Goal: Check status: Check status

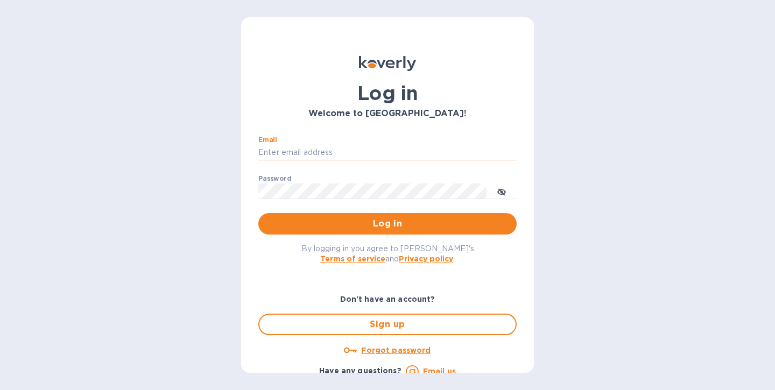
type input "eseverino@vianderfoods.com"
click at [385, 224] on button "Log in" at bounding box center [387, 224] width 258 height 22
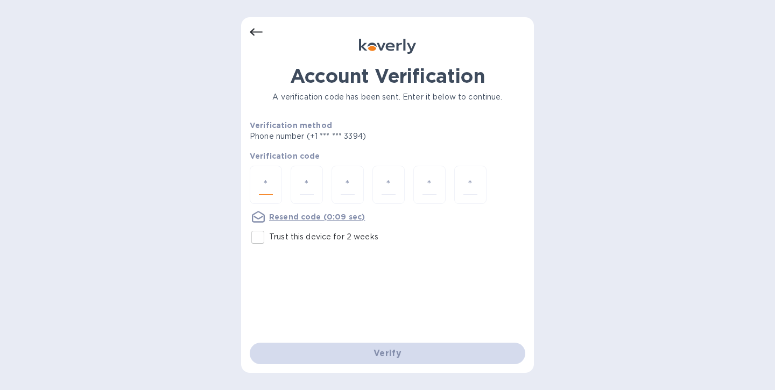
click at [272, 186] on input "number" at bounding box center [266, 185] width 14 height 20
type input "6"
type input "9"
type input "6"
type input "0"
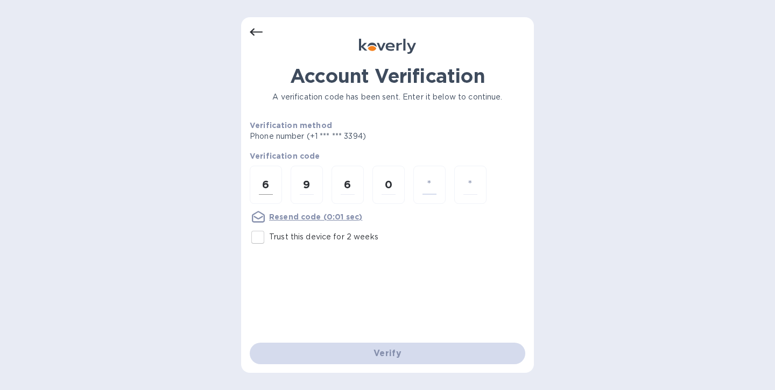
type input "5"
type input "7"
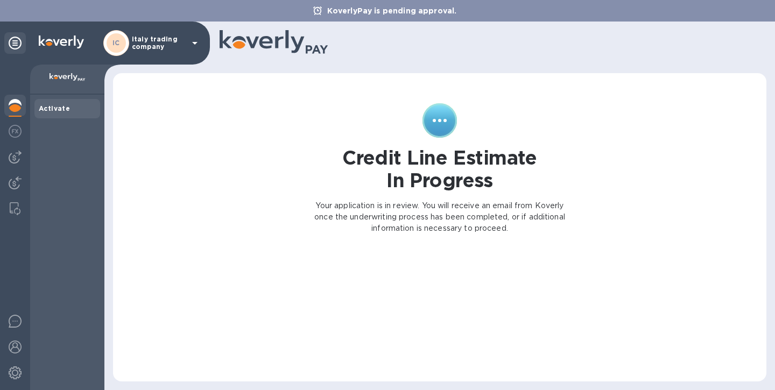
click at [195, 45] on icon at bounding box center [194, 43] width 13 height 13
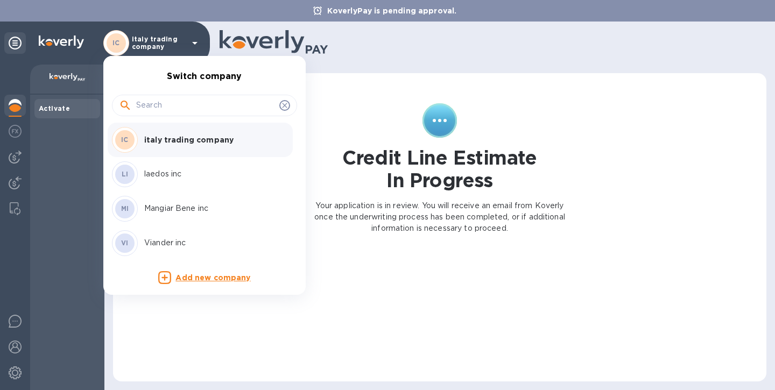
click at [161, 243] on p "Viander inc" at bounding box center [212, 242] width 136 height 11
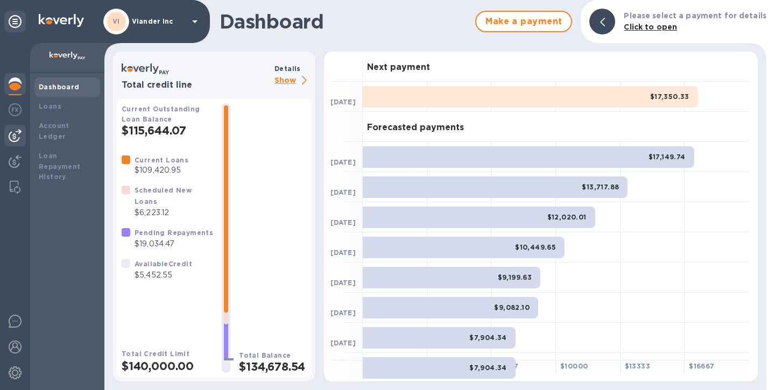
click at [15, 137] on img at bounding box center [15, 135] width 13 height 13
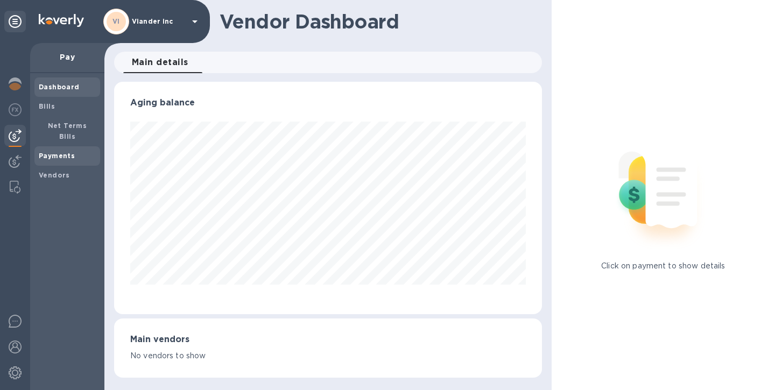
scroll to position [233, 423]
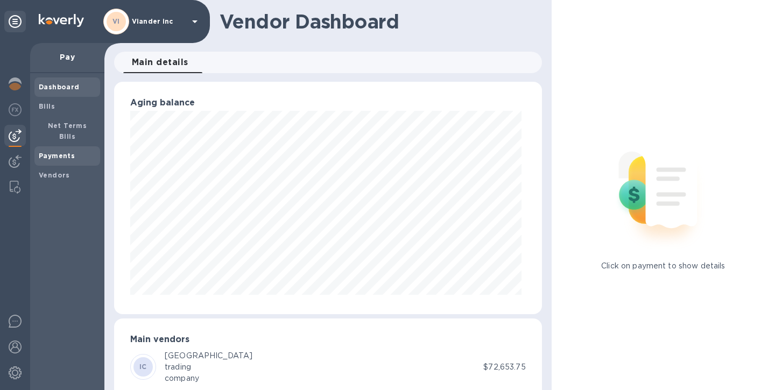
click at [52, 152] on b "Payments" at bounding box center [57, 156] width 36 height 8
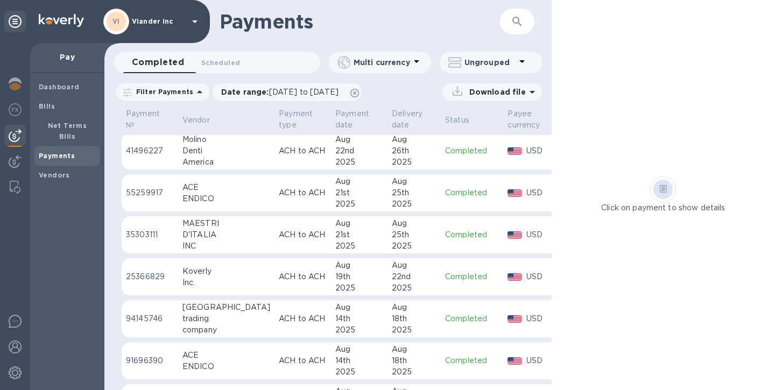
scroll to position [46, 0]
click at [392, 313] on div "18th" at bounding box center [414, 317] width 45 height 11
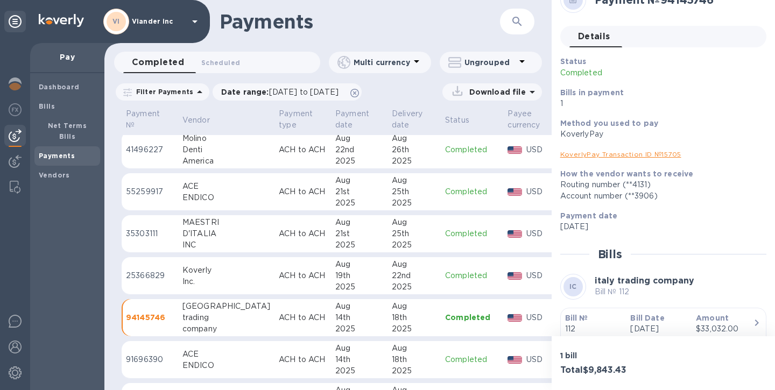
scroll to position [26, 0]
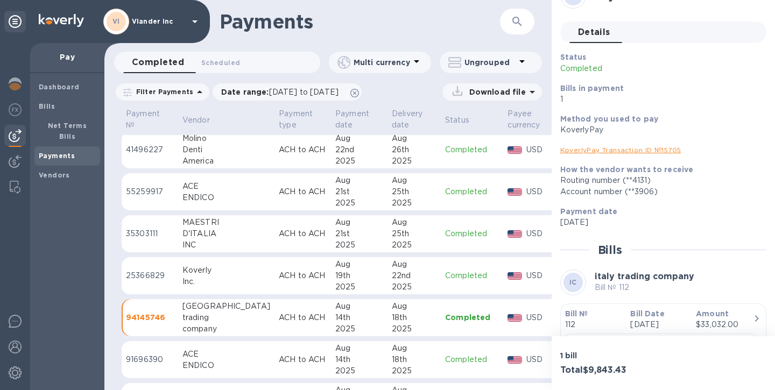
click at [194, 20] on icon at bounding box center [194, 21] width 13 height 13
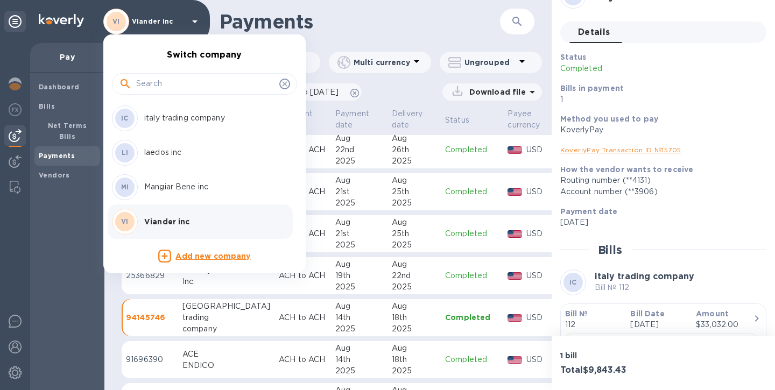
click at [153, 187] on p "Mangiar Bene inc" at bounding box center [212, 186] width 136 height 11
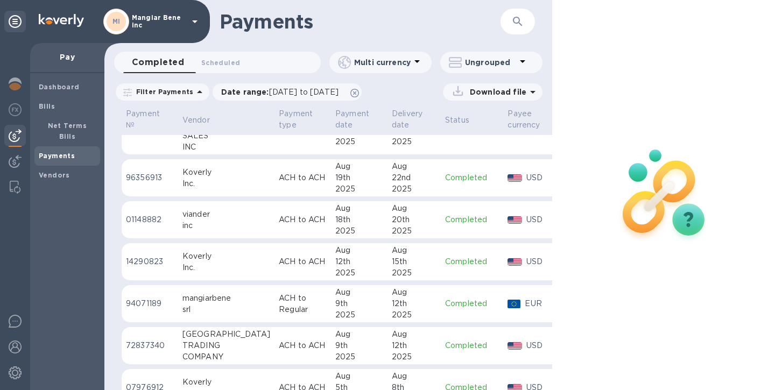
scroll to position [97, 0]
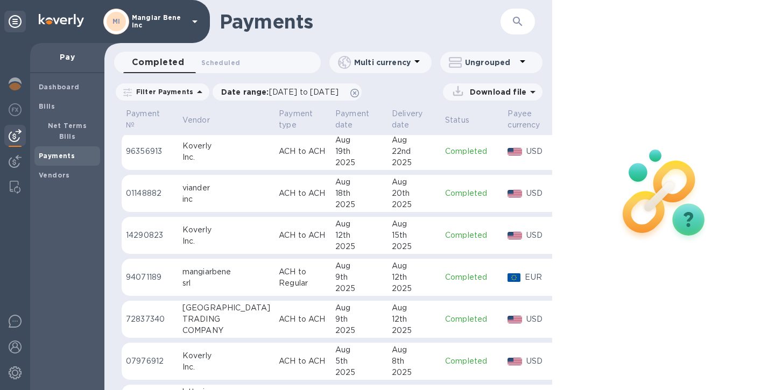
click at [392, 314] on div "12th" at bounding box center [414, 319] width 45 height 11
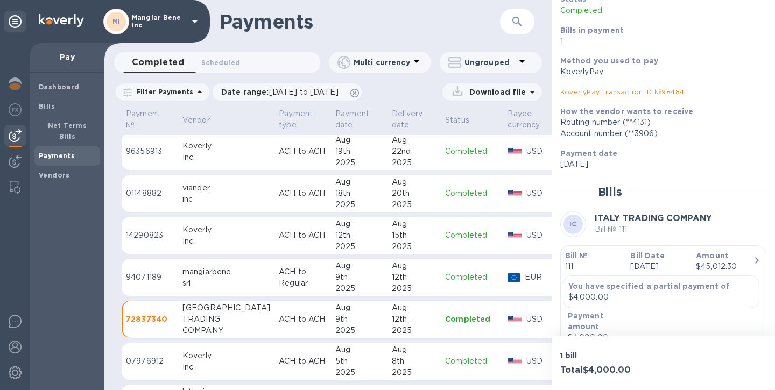
scroll to position [86, 0]
click at [198, 22] on icon at bounding box center [194, 21] width 13 height 13
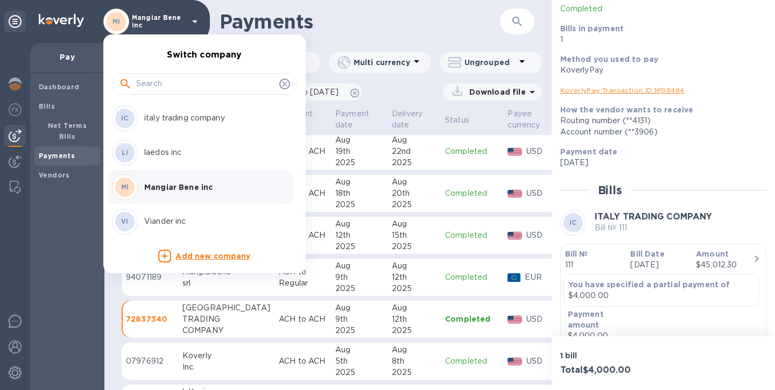
click at [155, 220] on p "Viander inc" at bounding box center [212, 221] width 136 height 11
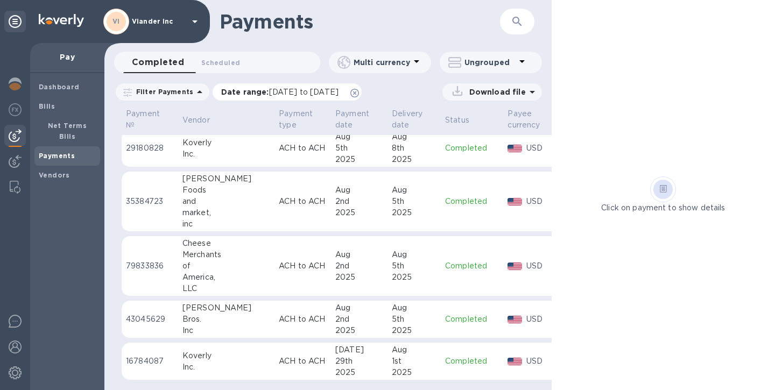
click at [359, 90] on icon at bounding box center [354, 93] width 9 height 9
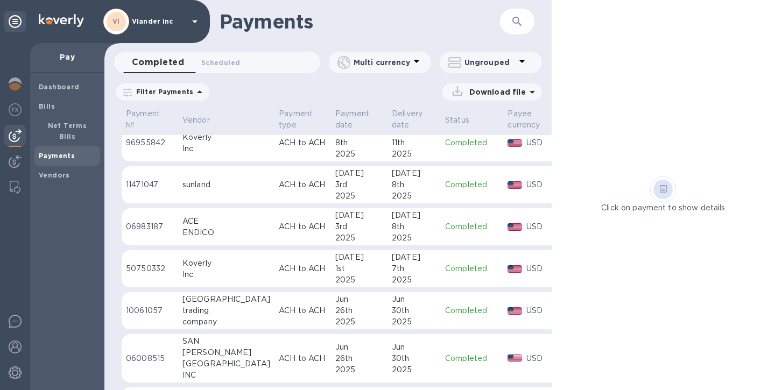
scroll to position [944, 0]
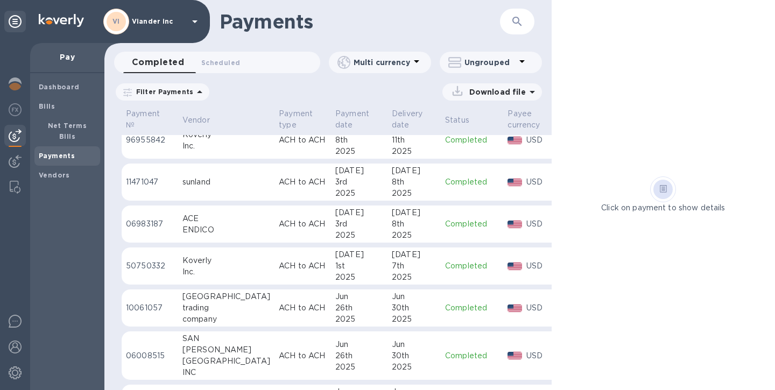
click at [392, 307] on div "30th" at bounding box center [414, 308] width 45 height 11
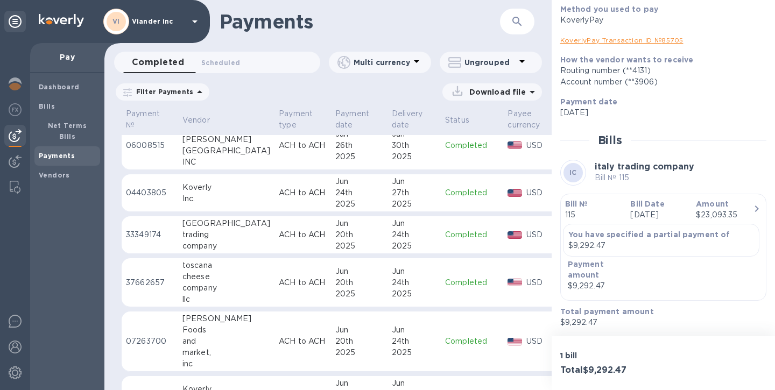
click at [195, 20] on icon at bounding box center [194, 21] width 13 height 13
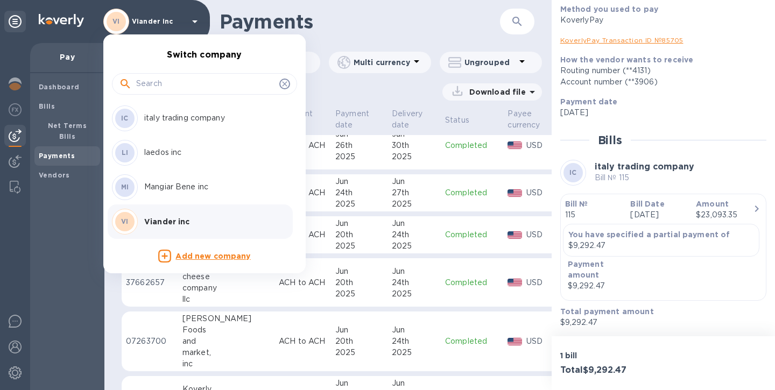
click at [166, 188] on p "Mangiar Bene inc" at bounding box center [212, 186] width 136 height 11
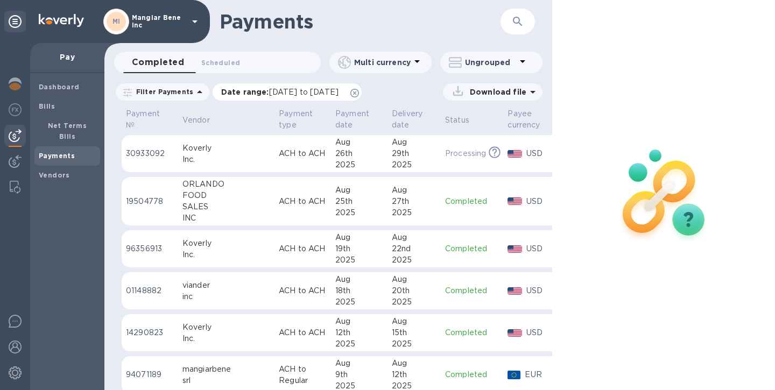
click at [359, 94] on icon at bounding box center [354, 93] width 9 height 9
click at [517, 24] on icon "button" at bounding box center [517, 21] width 13 height 13
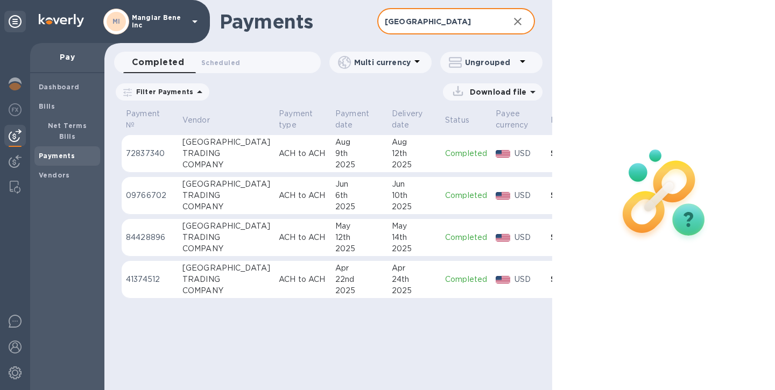
type input "[GEOGRAPHIC_DATA]"
click at [441, 185] on td "Completed" at bounding box center [466, 196] width 51 height 38
